Goal: Navigation & Orientation: Understand site structure

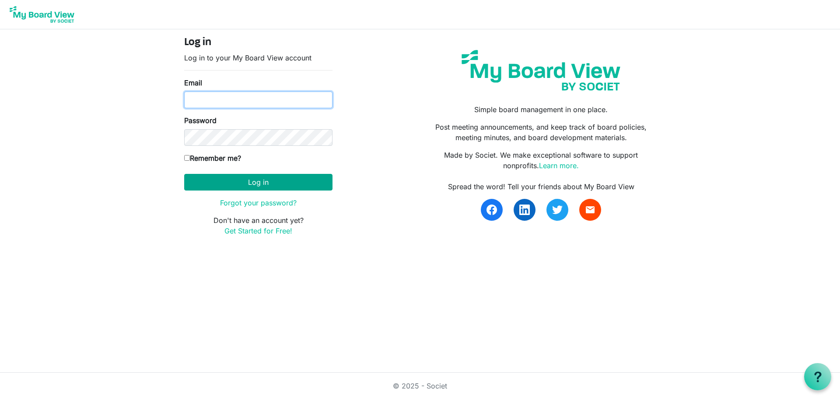
type input "[PERSON_NAME][EMAIL_ADDRESS][DOMAIN_NAME]"
click at [234, 183] on button "Log in" at bounding box center [258, 182] width 148 height 17
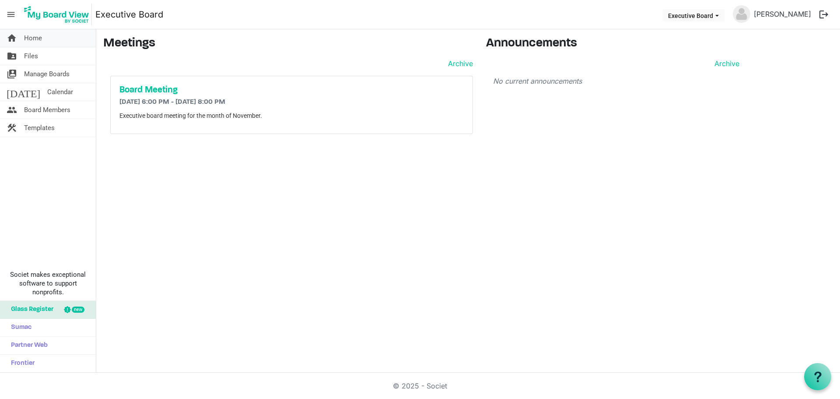
click at [36, 33] on span "Home" at bounding box center [33, 38] width 18 height 18
click at [38, 55] on span "Files" at bounding box center [31, 56] width 14 height 18
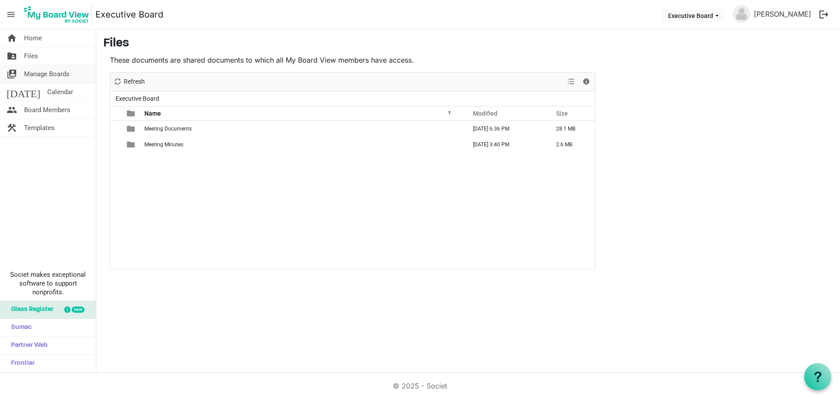
click at [38, 74] on span "Manage Boards" at bounding box center [47, 74] width 46 height 18
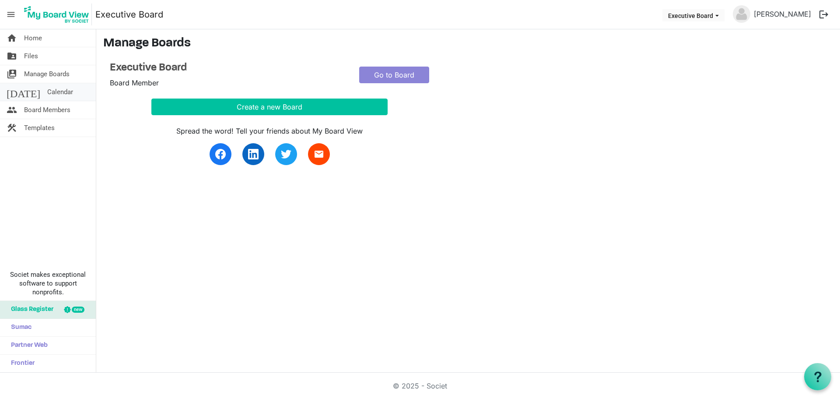
click at [47, 94] on span "Calendar" at bounding box center [60, 92] width 26 height 18
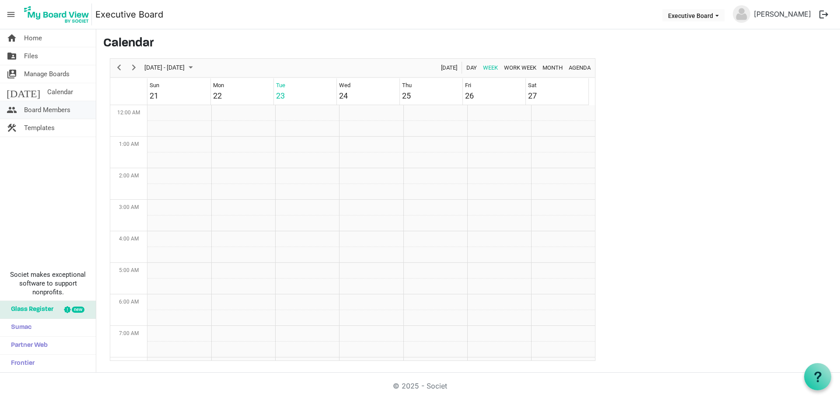
scroll to position [284, 0]
click at [47, 114] on span "Board Members" at bounding box center [47, 110] width 46 height 18
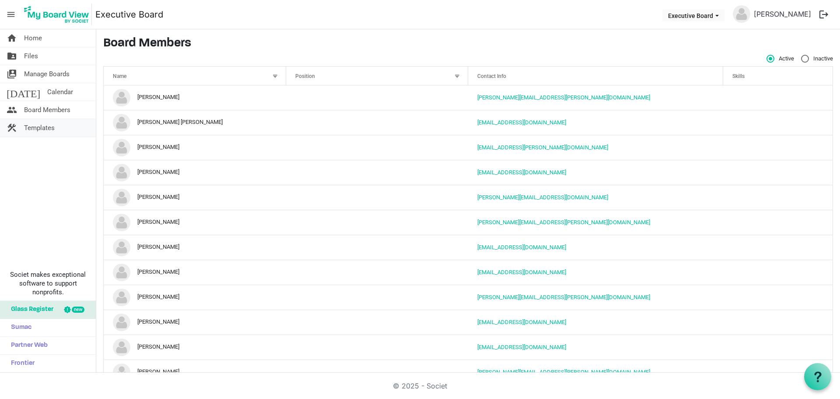
click at [49, 127] on span "Templates" at bounding box center [39, 128] width 31 height 18
